Goal: Complete application form: Complete application form

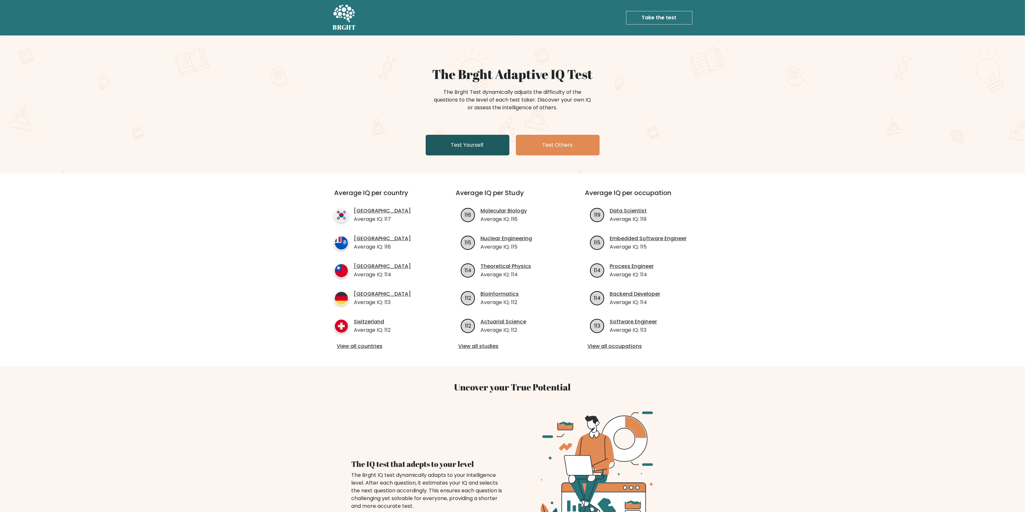
click at [452, 148] on link "Test Yourself" at bounding box center [468, 145] width 84 height 21
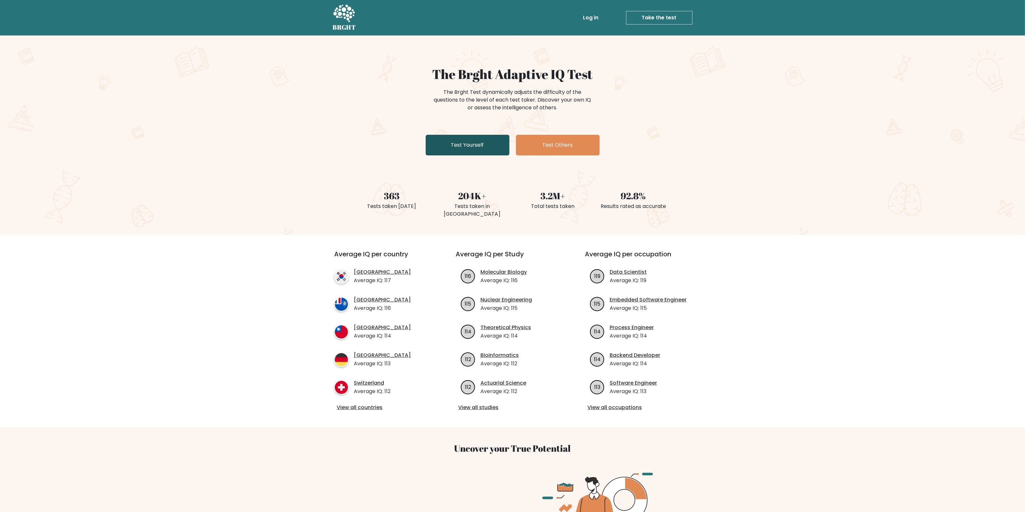
click at [477, 142] on link "Test Yourself" at bounding box center [468, 145] width 84 height 21
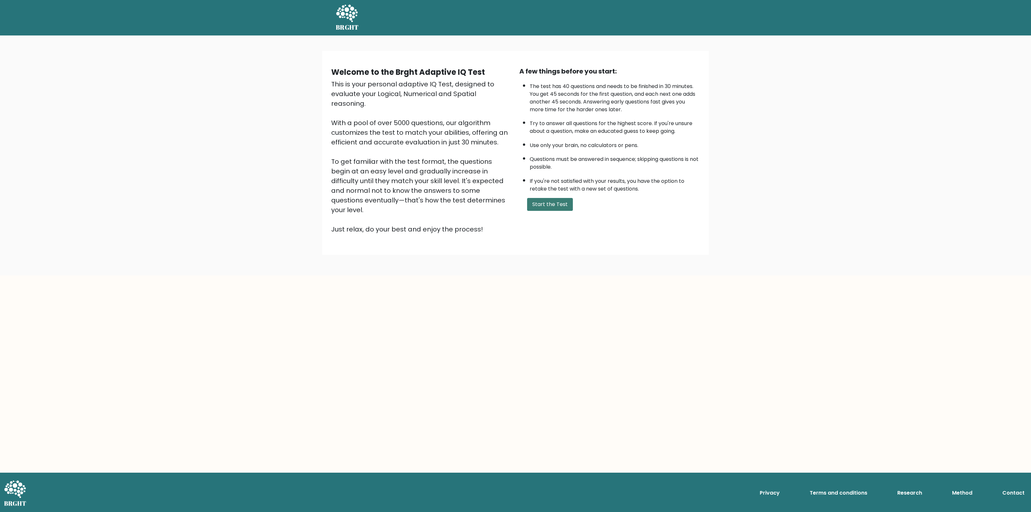
click at [545, 198] on button "Start the Test" at bounding box center [550, 204] width 46 height 13
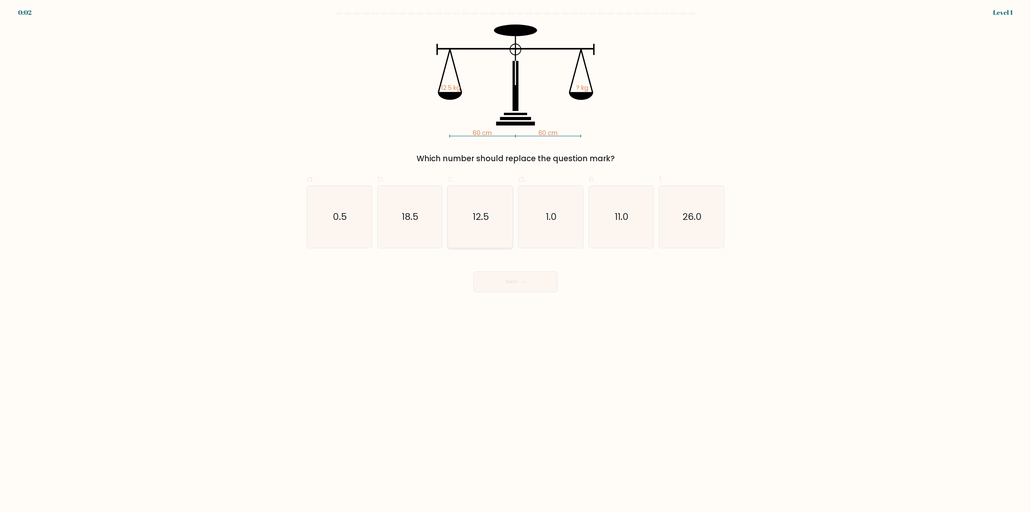
click at [489, 228] on icon "12.5" at bounding box center [480, 217] width 62 height 62
click at [515, 256] on input "c. 12.5" at bounding box center [515, 258] width 0 height 4
radio input "true"
click at [516, 279] on button "Next" at bounding box center [516, 281] width 84 height 21
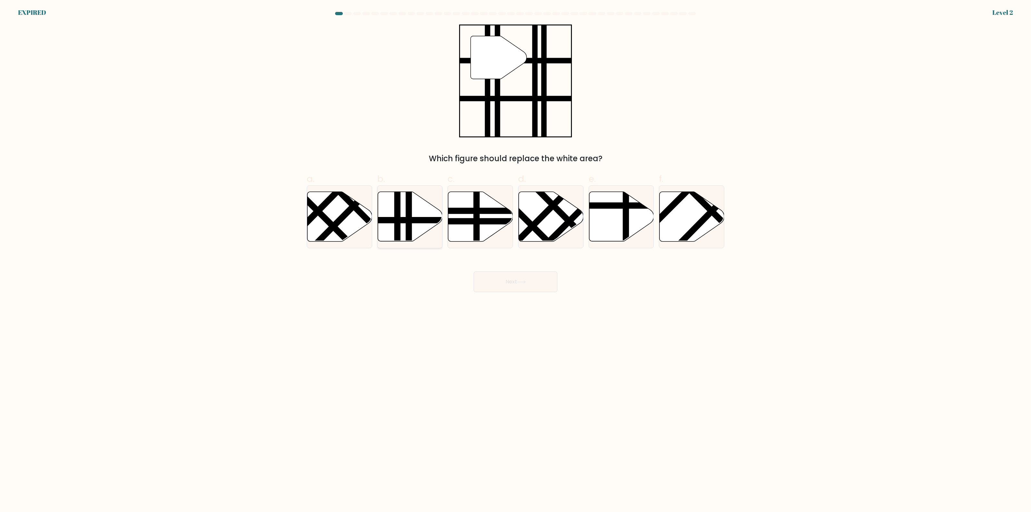
click at [409, 230] on line at bounding box center [409, 243] width 0 height 130
click at [515, 256] on input "b." at bounding box center [515, 258] width 0 height 4
radio input "true"
click at [530, 276] on button "Next" at bounding box center [516, 281] width 84 height 21
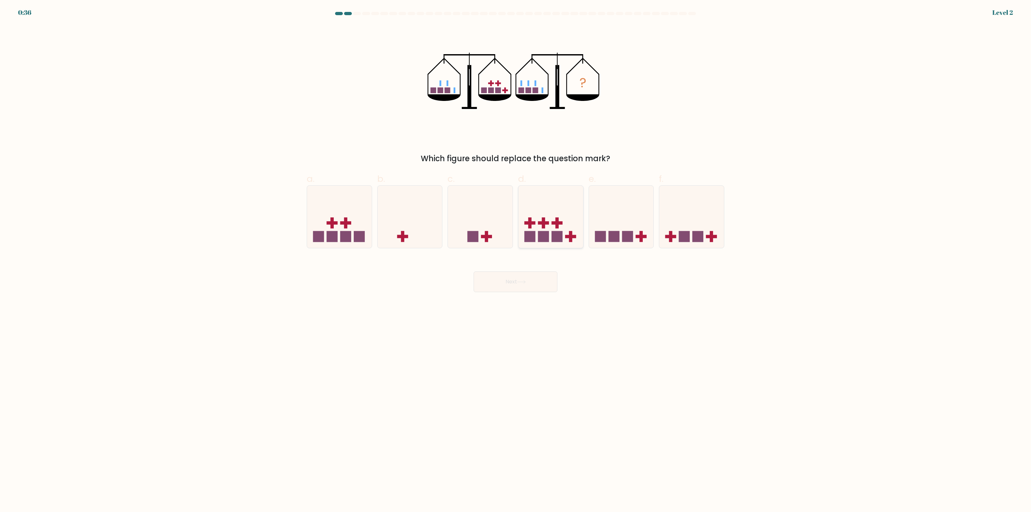
click at [561, 231] on rect at bounding box center [557, 236] width 11 height 11
click at [516, 256] on input "d." at bounding box center [515, 258] width 0 height 4
radio input "true"
click at [545, 282] on button "Next" at bounding box center [516, 281] width 84 height 21
click at [510, 286] on button "Next" at bounding box center [516, 281] width 84 height 21
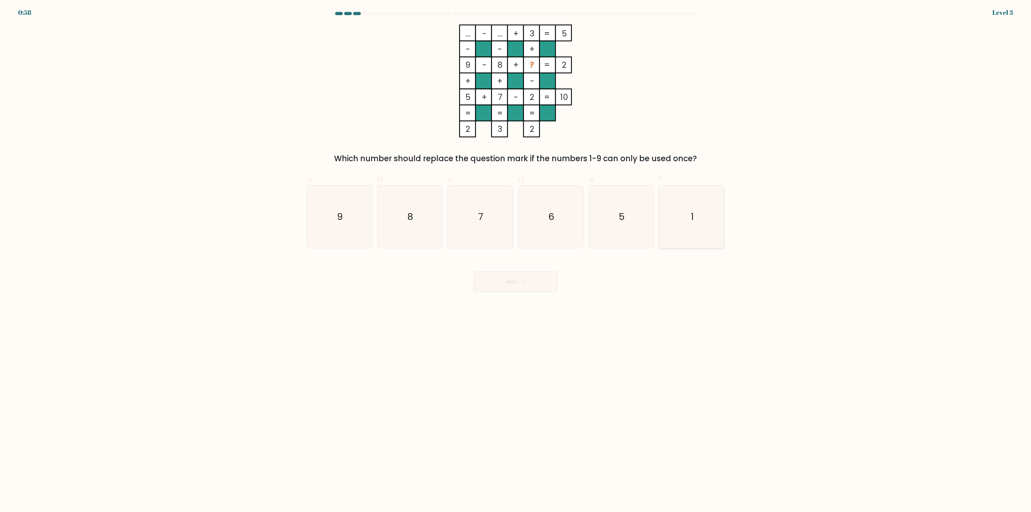
click at [690, 212] on icon "1" at bounding box center [691, 217] width 62 height 62
click at [516, 256] on input "f. 1" at bounding box center [515, 258] width 0 height 4
radio input "true"
click at [512, 289] on button "Next" at bounding box center [516, 281] width 84 height 21
click at [526, 284] on button "Next" at bounding box center [516, 281] width 84 height 21
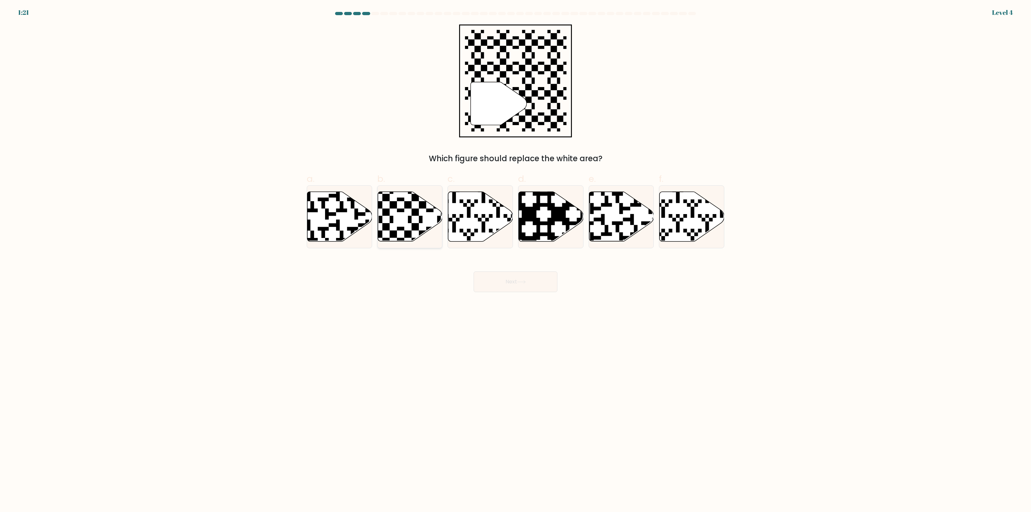
click at [397, 226] on icon at bounding box center [410, 217] width 65 height 50
click at [515, 256] on input "b." at bounding box center [515, 258] width 0 height 4
radio input "true"
click at [529, 289] on button "Next" at bounding box center [516, 281] width 84 height 21
click at [537, 283] on button "Next" at bounding box center [516, 281] width 84 height 21
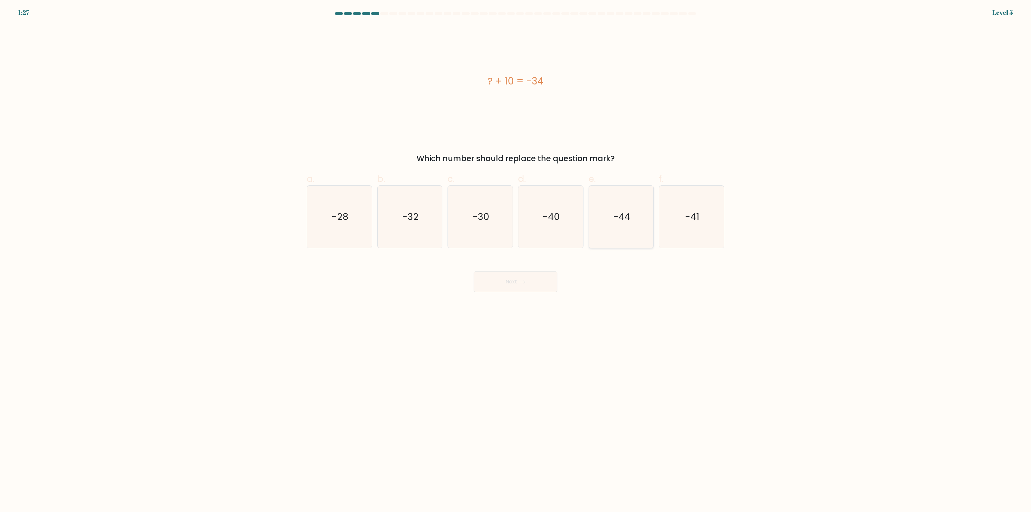
click at [607, 225] on icon "-44" at bounding box center [621, 217] width 62 height 62
click at [516, 256] on input "e. -44" at bounding box center [515, 258] width 0 height 4
radio input "true"
click at [535, 279] on button "Next" at bounding box center [516, 281] width 84 height 21
drag, startPoint x: 515, startPoint y: 289, endPoint x: 510, endPoint y: 287, distance: 6.1
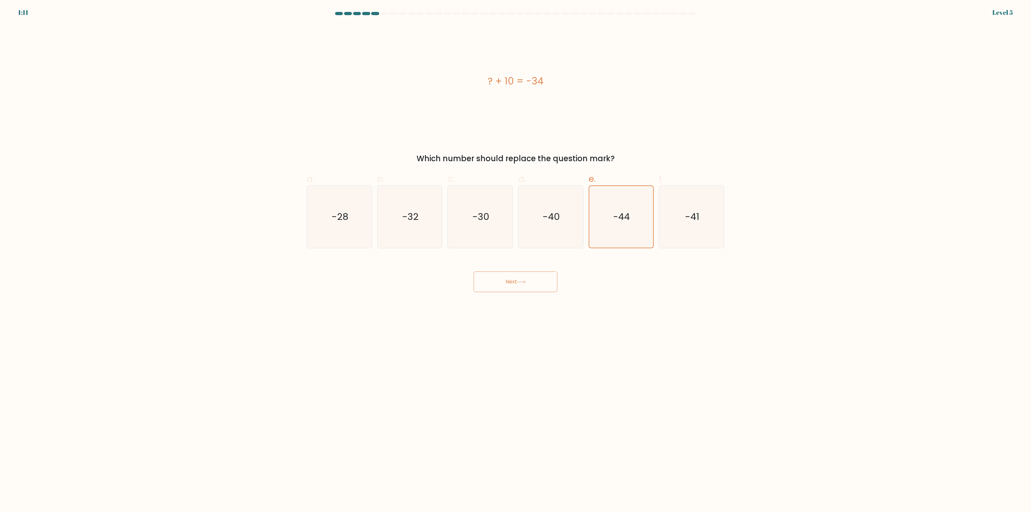
click at [510, 287] on button "Next" at bounding box center [516, 281] width 84 height 21
click at [527, 285] on button "Next" at bounding box center [516, 281] width 84 height 21
click at [159, 218] on form "a." at bounding box center [515, 152] width 1031 height 280
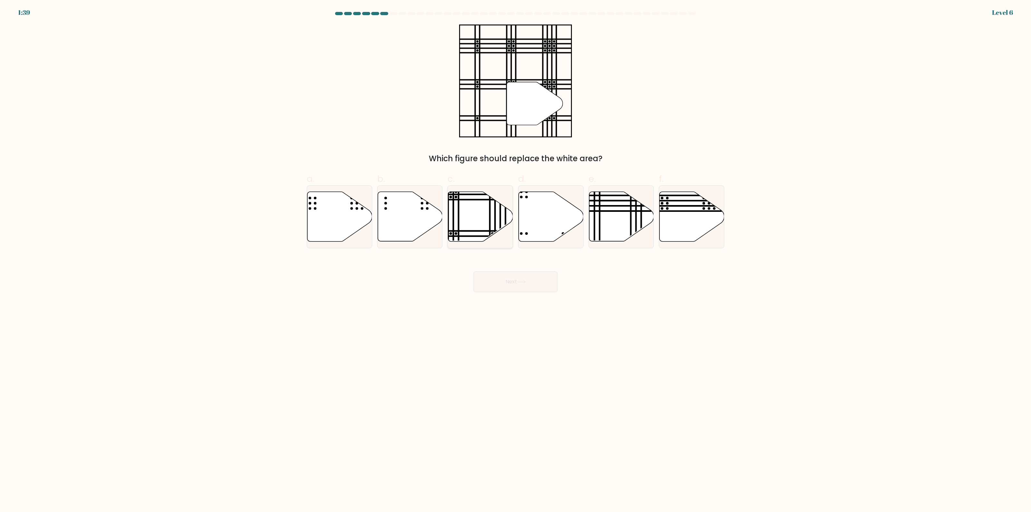
click at [482, 206] on icon at bounding box center [480, 217] width 65 height 50
click at [515, 256] on input "c." at bounding box center [515, 258] width 0 height 4
radio input "true"
click at [533, 284] on button "Next" at bounding box center [516, 281] width 84 height 21
click at [524, 283] on icon at bounding box center [521, 282] width 9 height 4
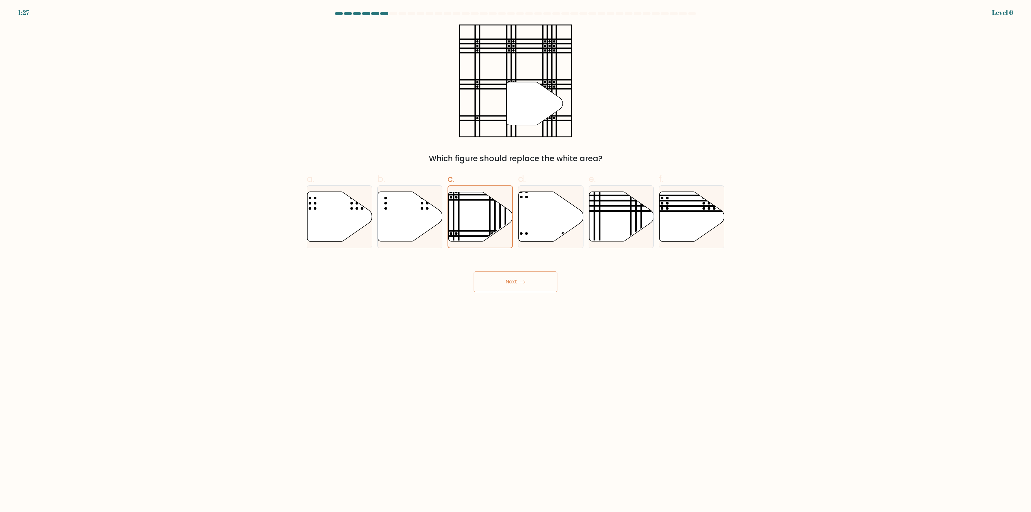
click at [530, 285] on button "Next" at bounding box center [516, 281] width 84 height 21
drag, startPoint x: 530, startPoint y: 285, endPoint x: 526, endPoint y: 284, distance: 4.4
click at [529, 284] on button "Next" at bounding box center [516, 281] width 84 height 21
click at [526, 284] on button "Next" at bounding box center [516, 281] width 84 height 21
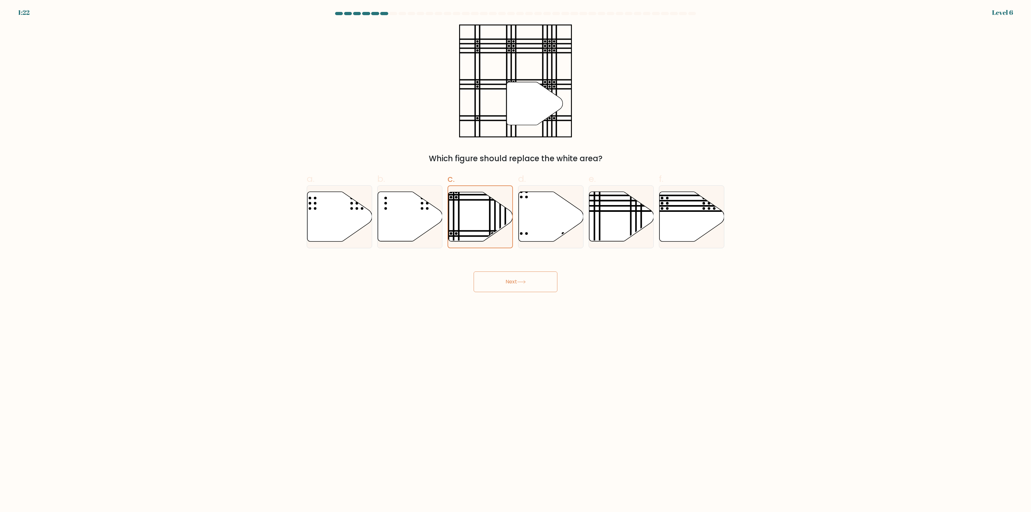
click at [526, 284] on button "Next" at bounding box center [516, 281] width 84 height 21
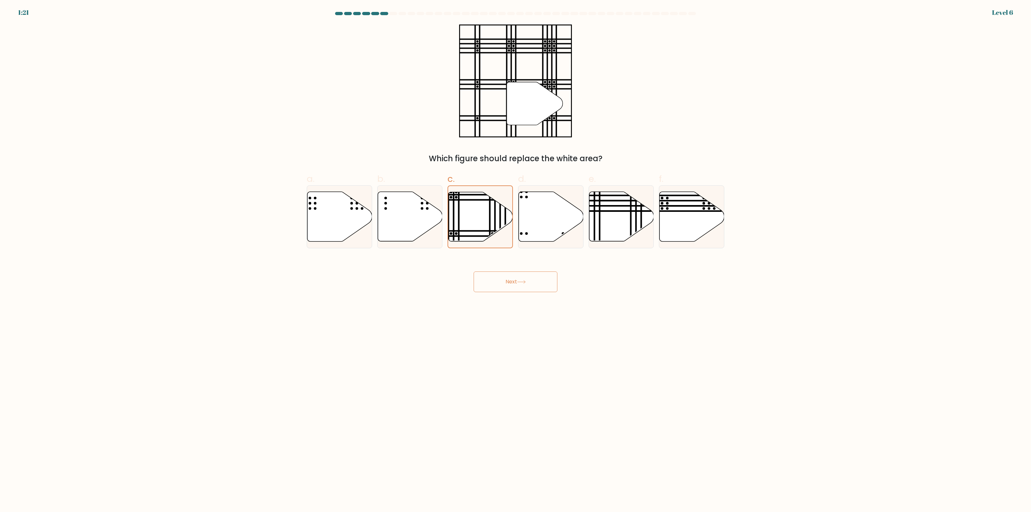
click at [526, 284] on button "Next" at bounding box center [516, 281] width 84 height 21
click at [533, 283] on button "Next" at bounding box center [516, 281] width 84 height 21
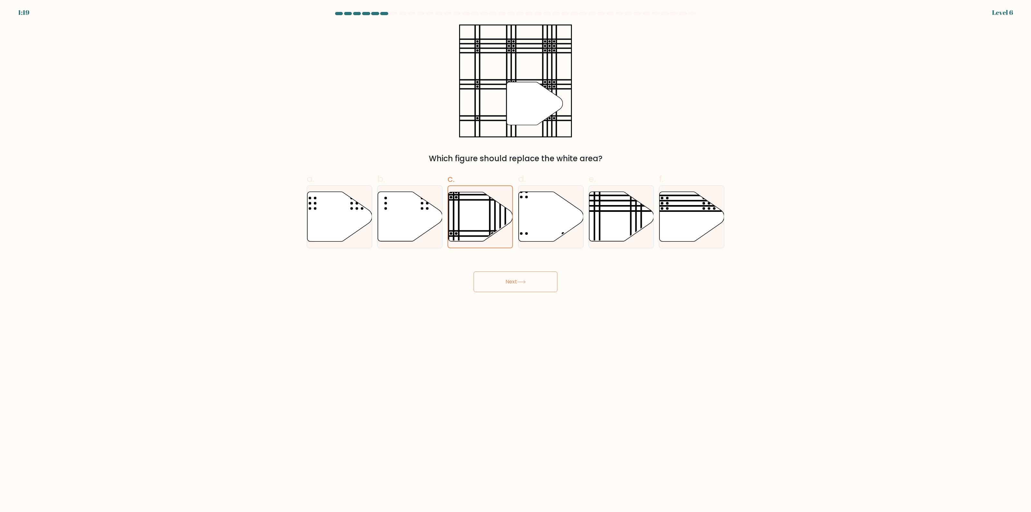
click at [533, 283] on button "Next" at bounding box center [516, 281] width 84 height 21
click at [533, 282] on button "Next" at bounding box center [516, 281] width 84 height 21
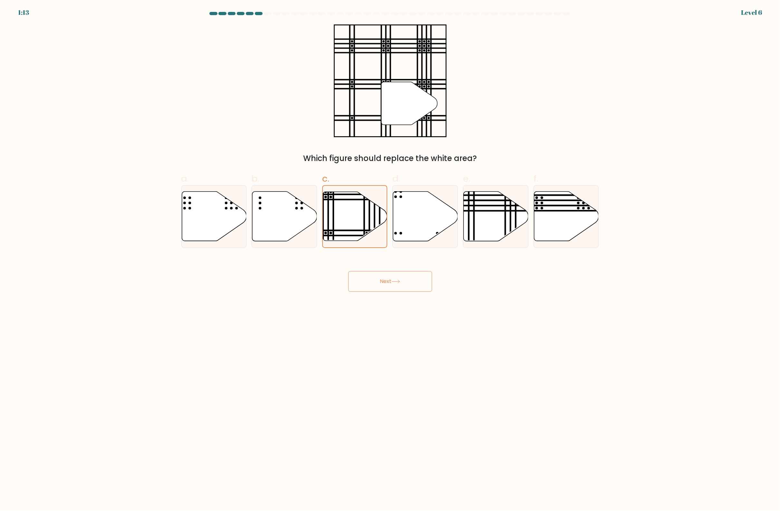
click at [384, 280] on button "Next" at bounding box center [390, 281] width 84 height 21
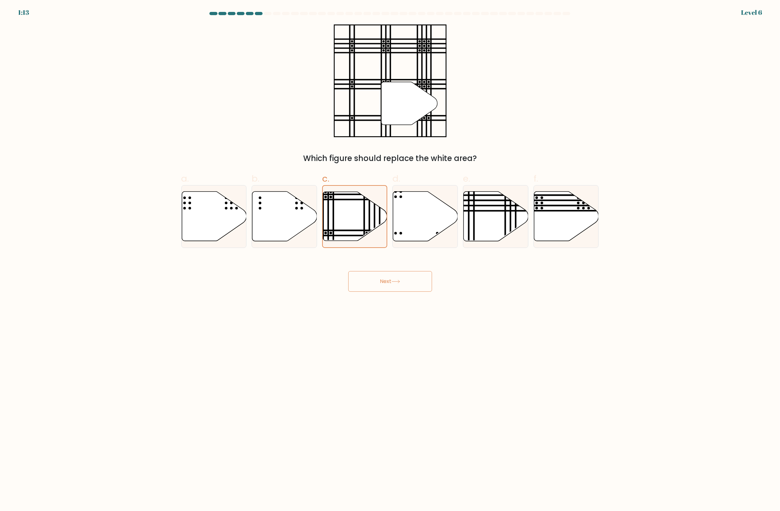
click at [384, 280] on button "Next" at bounding box center [390, 281] width 84 height 21
click at [493, 95] on div "" Which figure should replace the white area?" at bounding box center [390, 94] width 425 height 140
click at [263, 13] on at bounding box center [390, 13] width 362 height 3
click at [390, 283] on button "Next" at bounding box center [390, 281] width 84 height 21
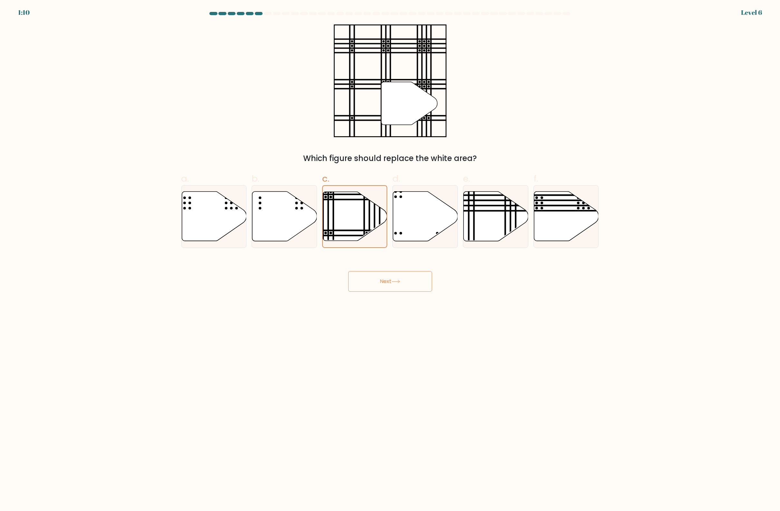
click at [390, 283] on button "Next" at bounding box center [390, 281] width 84 height 21
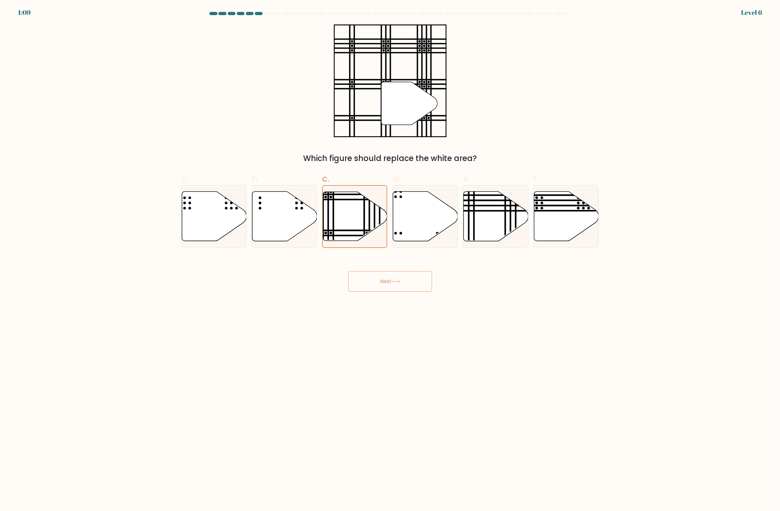
click at [390, 283] on button "Next" at bounding box center [390, 281] width 84 height 21
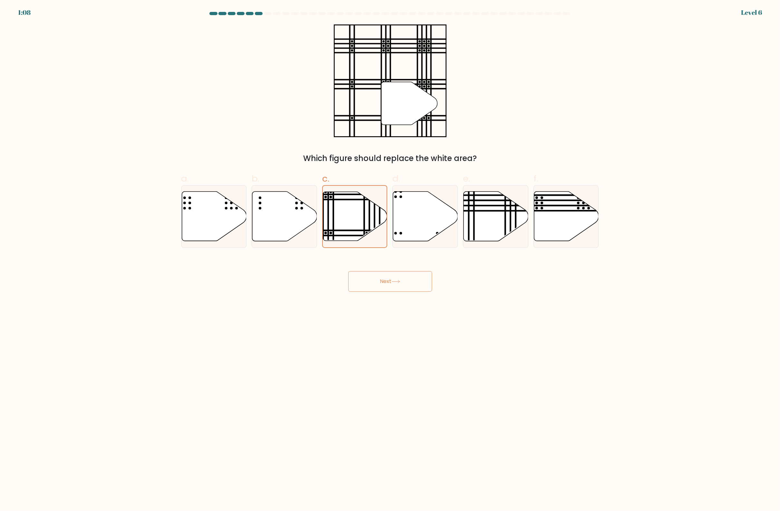
click at [390, 283] on button "Next" at bounding box center [390, 281] width 84 height 21
click at [603, 155] on form at bounding box center [390, 152] width 780 height 280
click at [268, 13] on div at bounding box center [268, 13] width 8 height 3
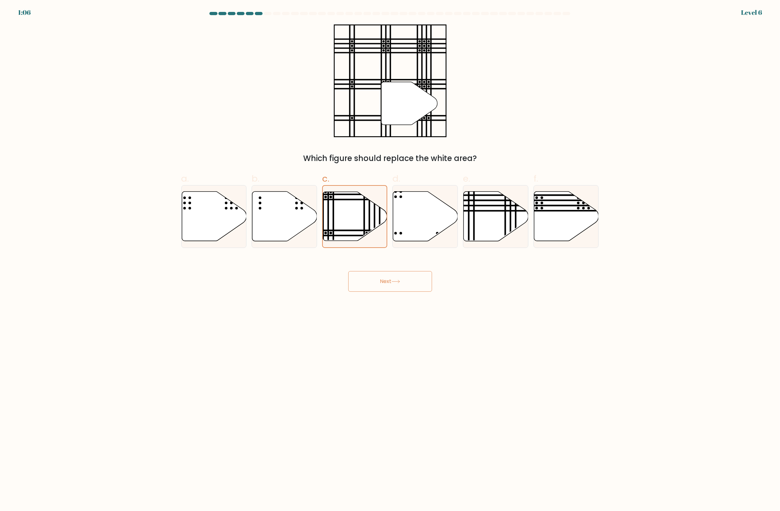
click at [268, 13] on div at bounding box center [268, 13] width 8 height 3
click at [368, 278] on button "Next" at bounding box center [390, 281] width 84 height 21
click at [368, 277] on button "Next" at bounding box center [390, 281] width 84 height 21
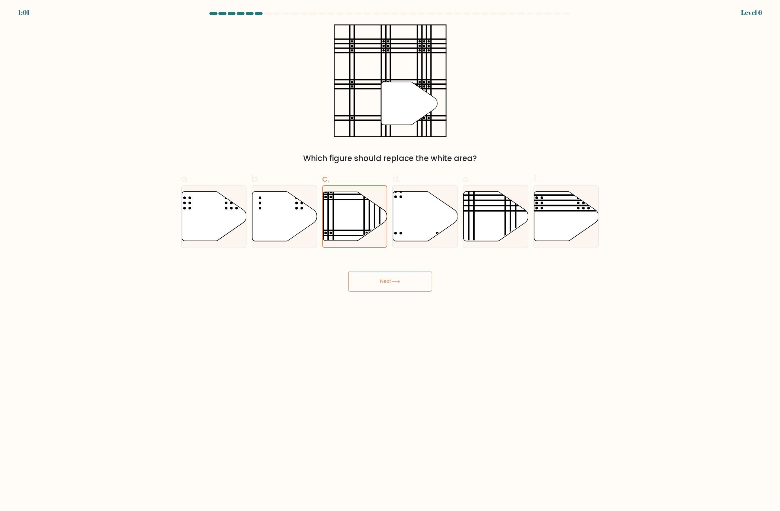
click at [368, 277] on button "Next" at bounding box center [390, 281] width 84 height 21
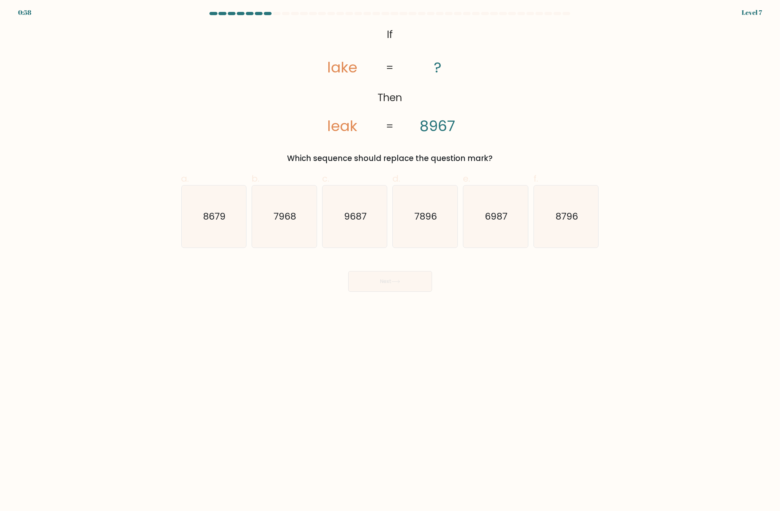
click at [632, 127] on form "If ?" at bounding box center [390, 152] width 780 height 280
click at [228, 224] on icon "8679" at bounding box center [214, 217] width 62 height 62
click at [390, 256] on input "a. 8679" at bounding box center [390, 258] width 0 height 4
radio input "true"
click at [408, 281] on button "Next" at bounding box center [390, 281] width 84 height 21
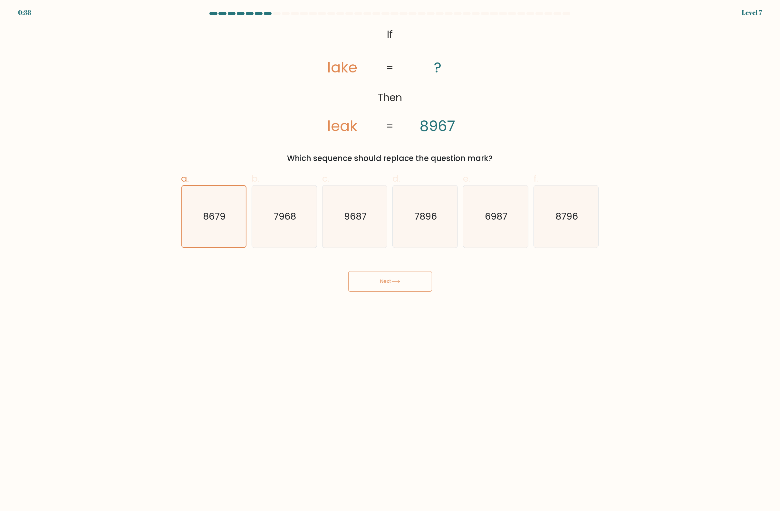
click at [407, 287] on button "Next" at bounding box center [390, 281] width 84 height 21
click at [408, 282] on button "Next" at bounding box center [390, 281] width 84 height 21
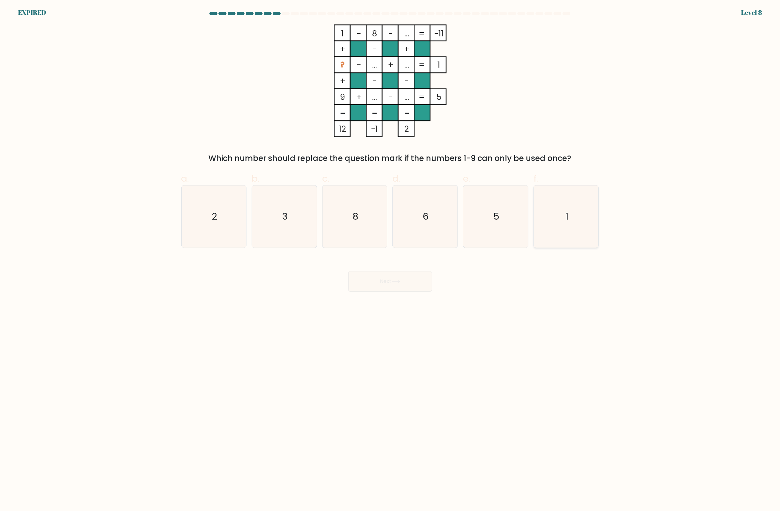
click at [554, 234] on icon "1" at bounding box center [566, 217] width 62 height 62
click at [390, 256] on input "f. 1" at bounding box center [390, 258] width 0 height 4
radio input "true"
click at [379, 284] on div "Next" at bounding box center [390, 274] width 425 height 36
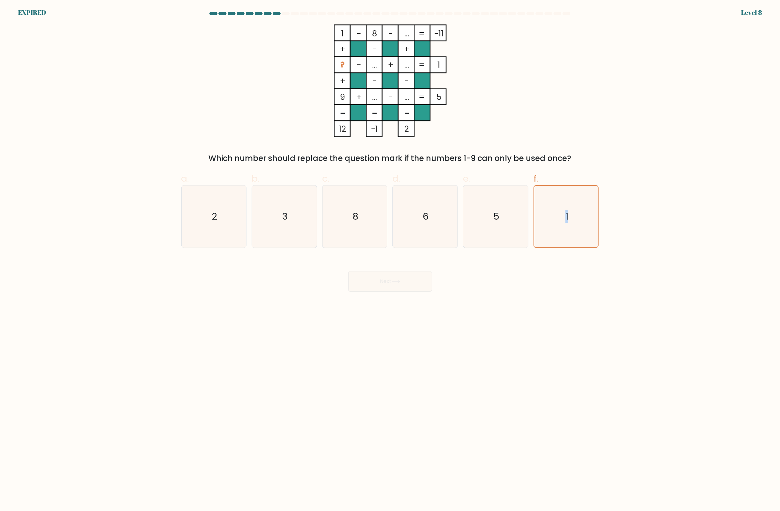
click at [379, 284] on div "Next" at bounding box center [390, 274] width 425 height 36
click at [378, 286] on div "Next" at bounding box center [390, 274] width 425 height 36
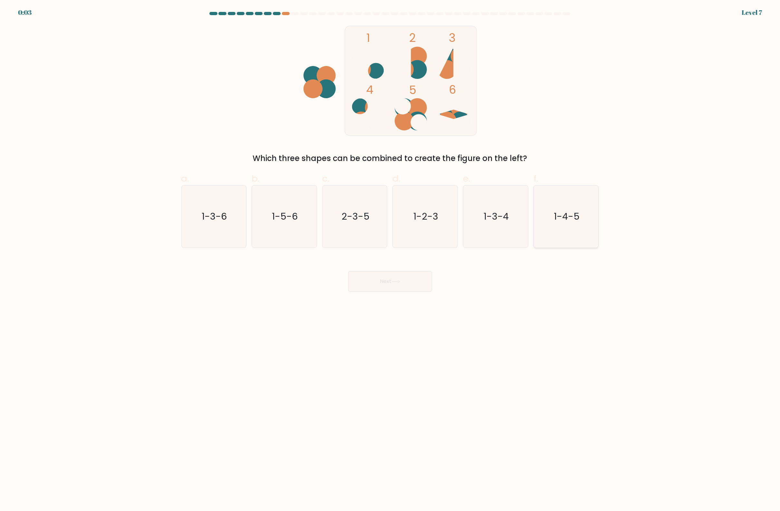
click at [572, 232] on icon "1-4-5" at bounding box center [566, 217] width 62 height 62
click at [390, 256] on input "f. 1-4-5" at bounding box center [390, 258] width 0 height 4
radio input "true"
click at [401, 285] on button "Next" at bounding box center [390, 281] width 84 height 21
click at [401, 284] on button "Next" at bounding box center [390, 281] width 84 height 21
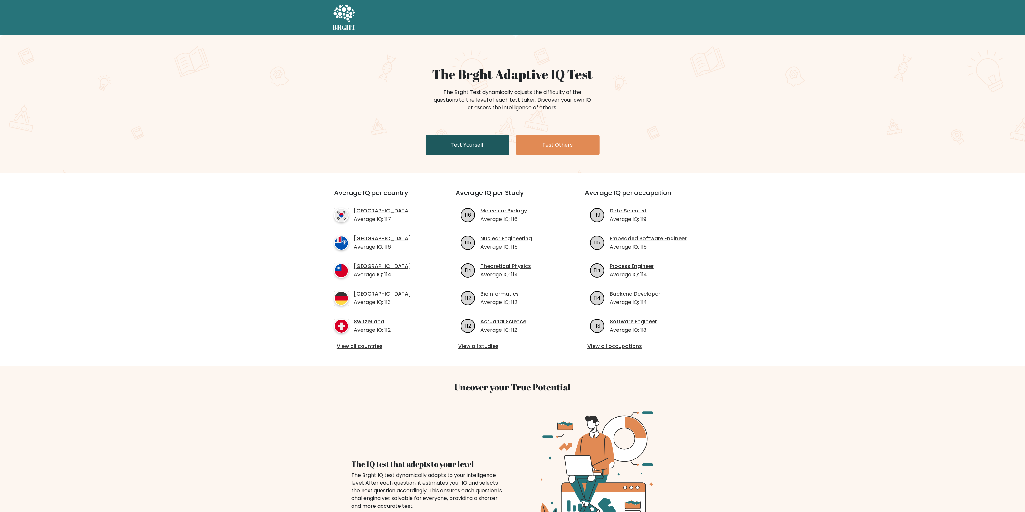
click at [444, 139] on link "Test Yourself" at bounding box center [468, 145] width 84 height 21
